Goal: Transaction & Acquisition: Purchase product/service

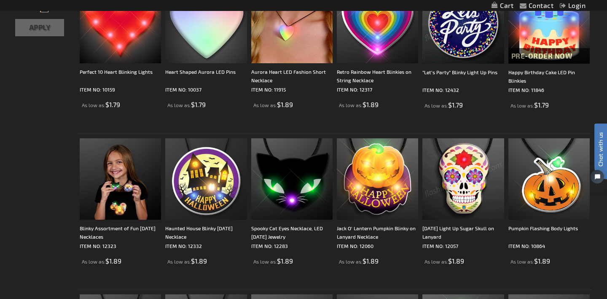
scroll to position [199, 0]
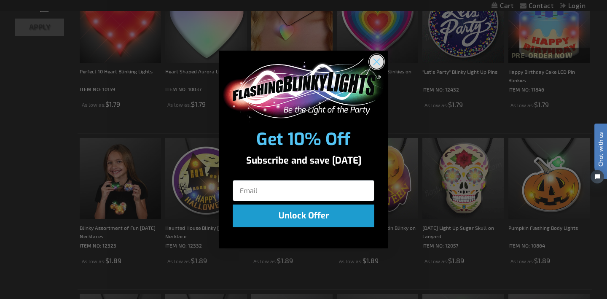
click at [377, 60] on circle "Close dialog" at bounding box center [377, 62] width 14 height 14
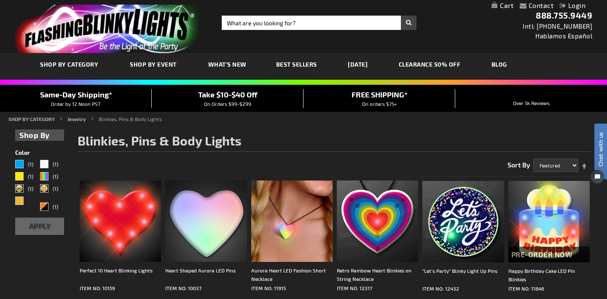
scroll to position [0, 0]
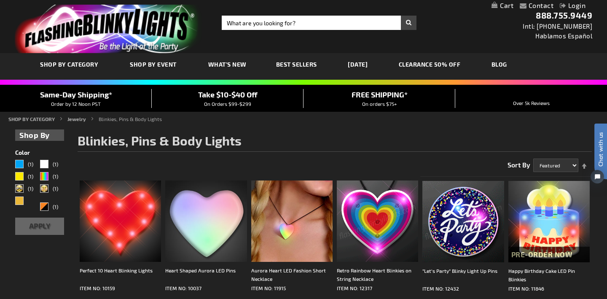
click at [360, 63] on link "[DATE]" at bounding box center [358, 64] width 32 height 28
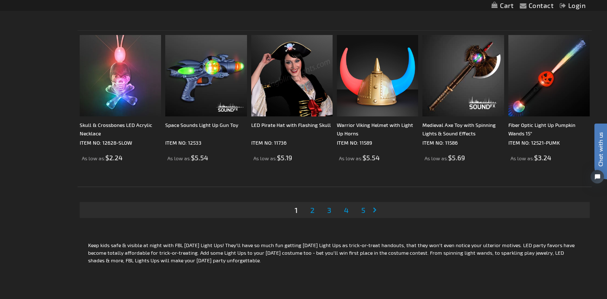
scroll to position [1633, 0]
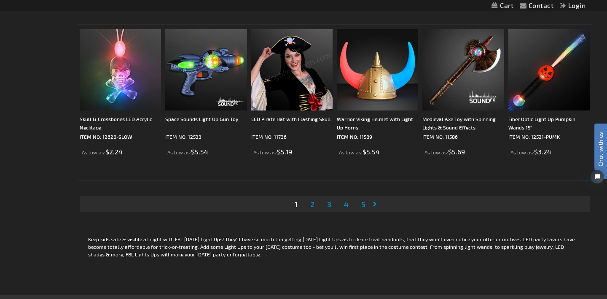
click at [313, 202] on span "2" at bounding box center [312, 204] width 4 height 9
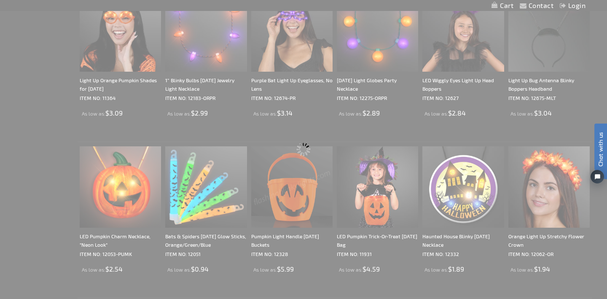
scroll to position [0, 0]
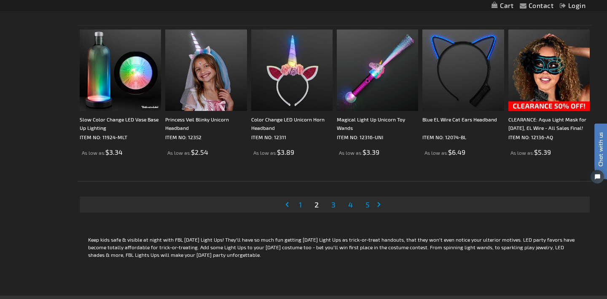
scroll to position [1635, 0]
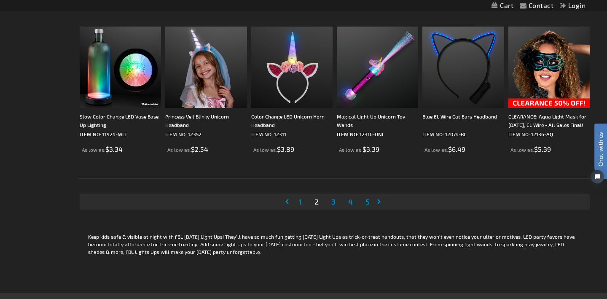
click at [333, 200] on span "3" at bounding box center [334, 201] width 4 height 9
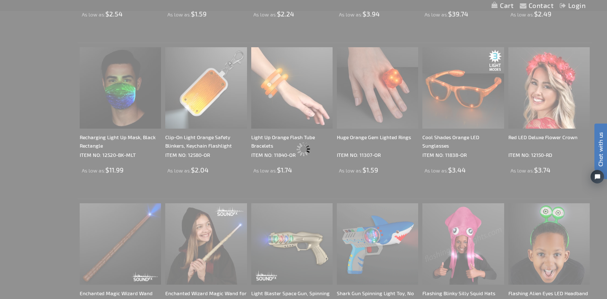
scroll to position [0, 0]
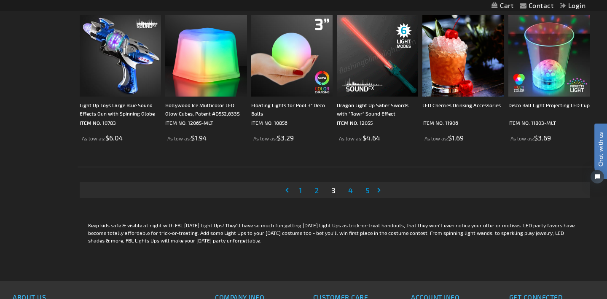
scroll to position [1650, 0]
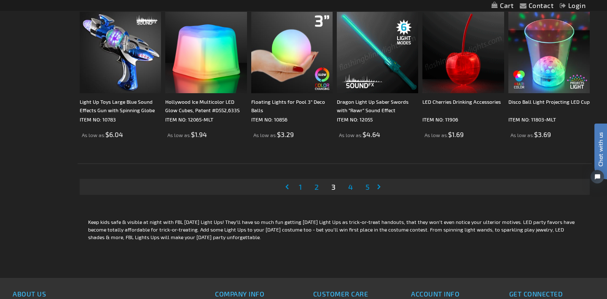
click at [351, 186] on span "4" at bounding box center [350, 186] width 5 height 9
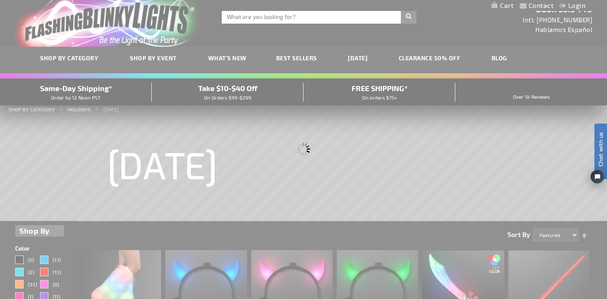
scroll to position [0, 0]
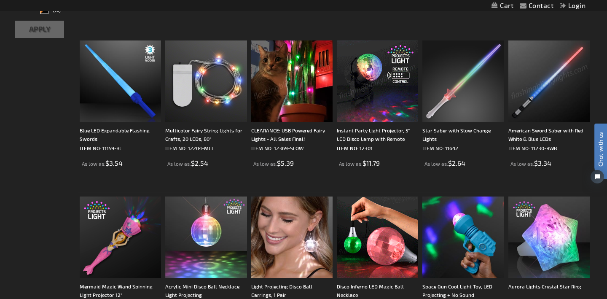
scroll to position [372, 0]
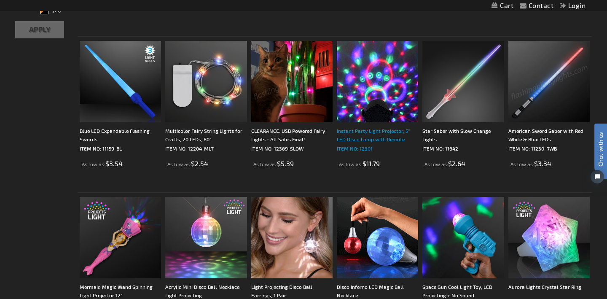
click at [368, 130] on div "Instant Party Light Projector, 5" LED Disco Lamp with Remote" at bounding box center [377, 135] width 81 height 17
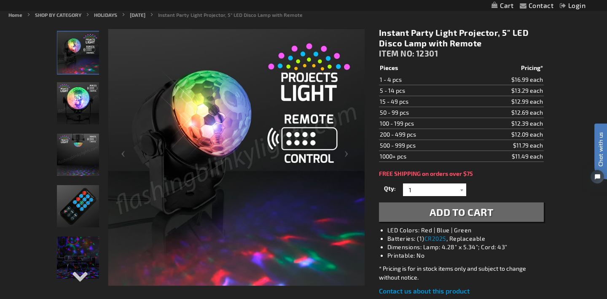
scroll to position [105, 0]
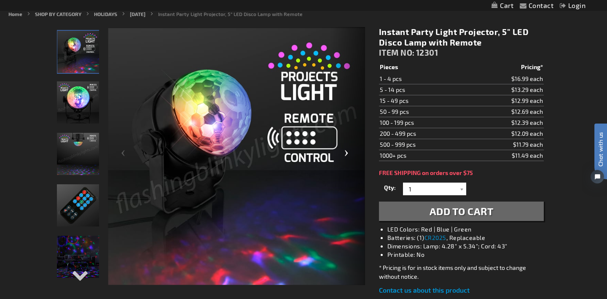
click at [346, 151] on div "Next" at bounding box center [349, 156] width 34 height 259
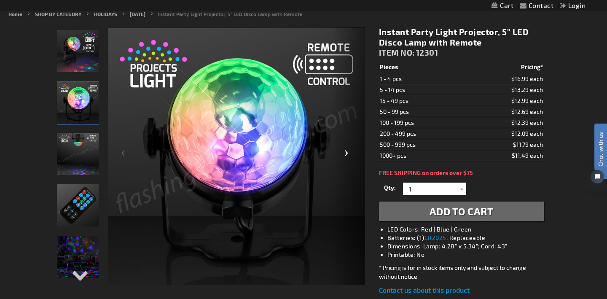
click at [346, 151] on div "Next" at bounding box center [349, 156] width 34 height 259
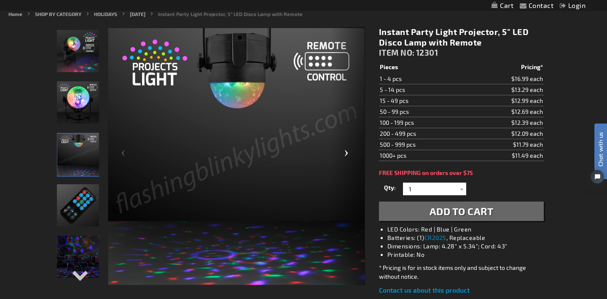
click at [346, 151] on div "Next" at bounding box center [349, 156] width 34 height 259
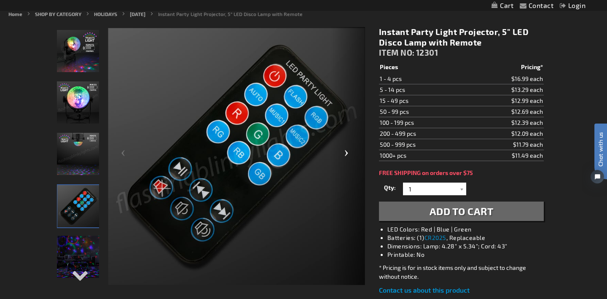
click at [346, 151] on div "Next" at bounding box center [349, 156] width 34 height 259
